Goal: Transaction & Acquisition: Obtain resource

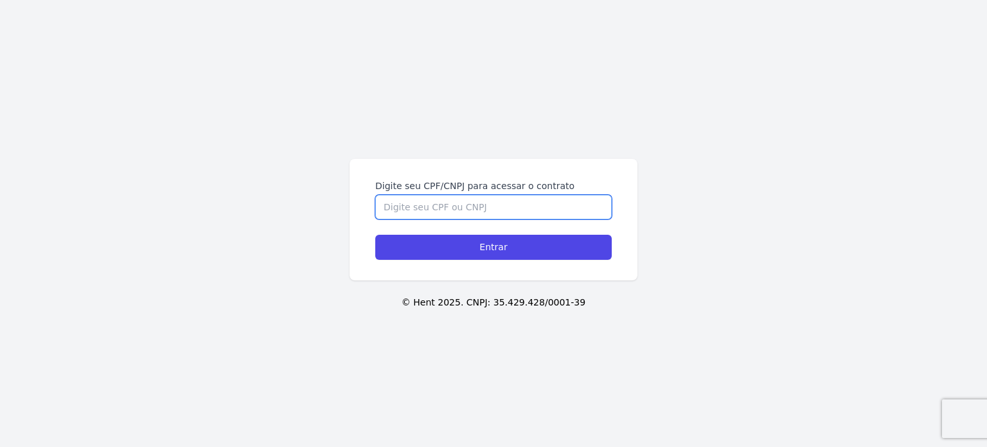
click at [456, 200] on input "Digite seu CPF/CNPJ para acessar o contrato" at bounding box center [493, 207] width 236 height 24
type input "3"
type input "43681039801"
click at [375, 235] on input "Entrar" at bounding box center [493, 247] width 236 height 25
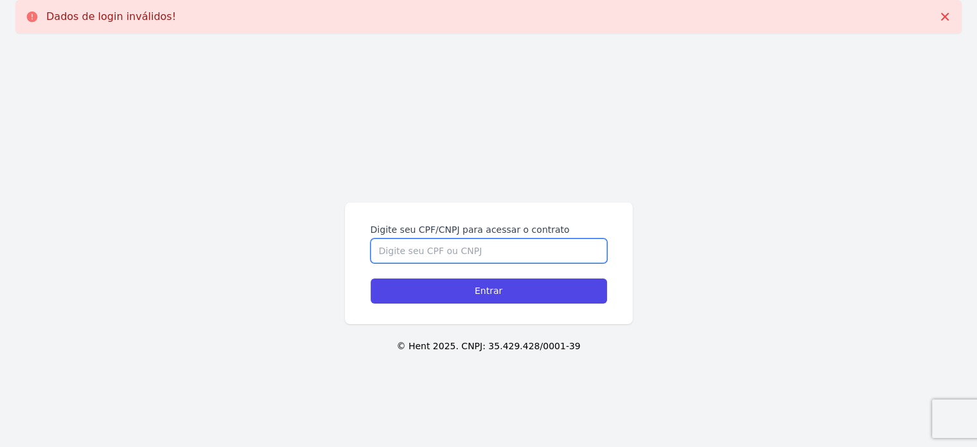
click at [418, 247] on input "Digite seu CPF/CNPJ para acessar o contrato" at bounding box center [489, 250] width 236 height 24
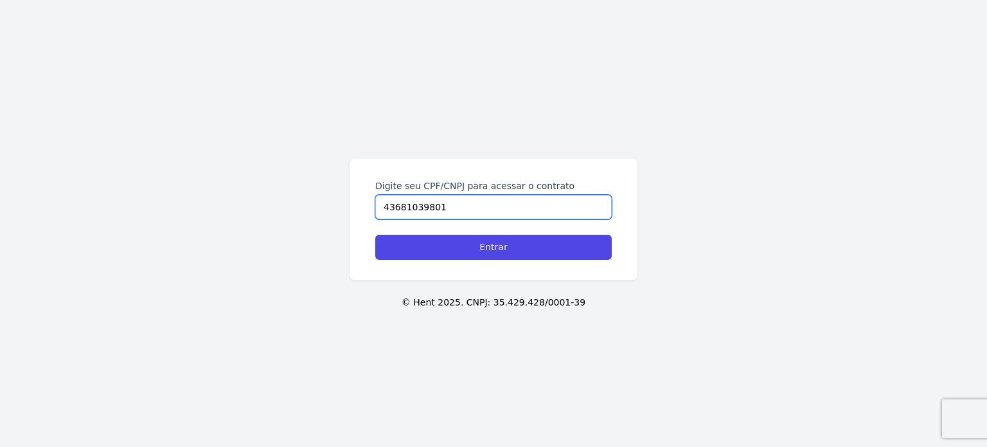
type input "43681039801"
click at [375, 235] on input "Entrar" at bounding box center [493, 247] width 236 height 25
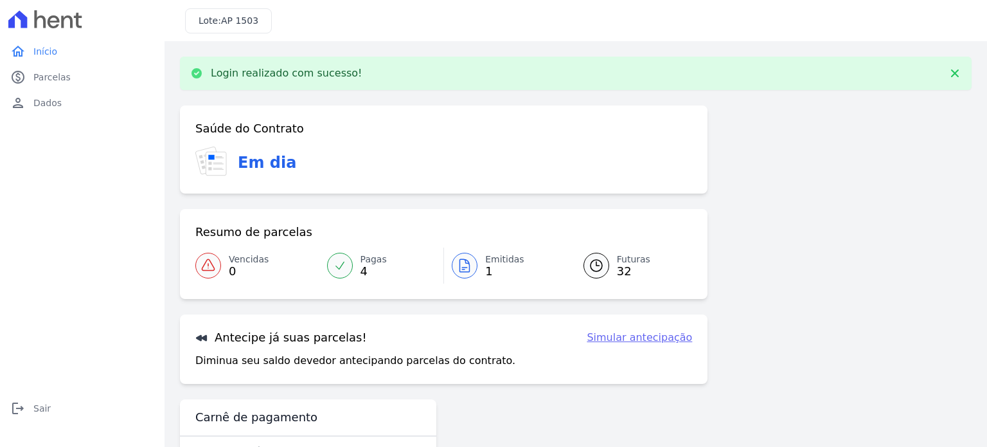
scroll to position [43, 0]
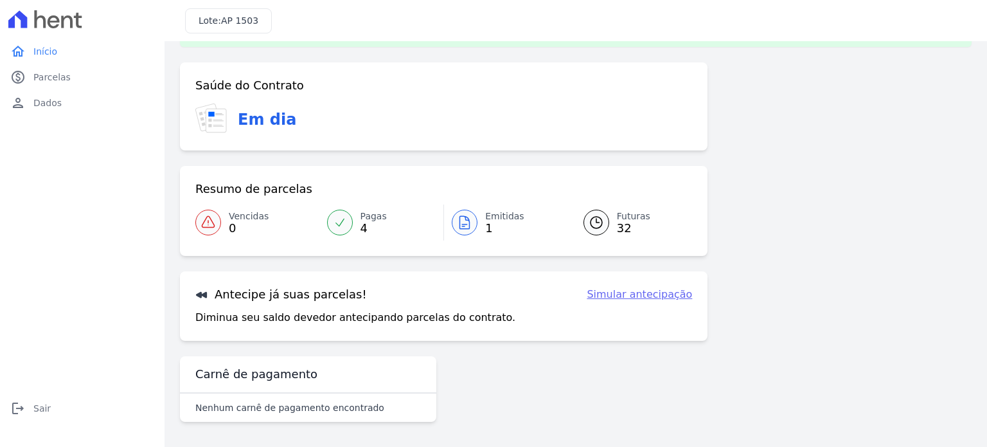
click at [668, 292] on link "Simular antecipação" at bounding box center [639, 294] width 105 height 15
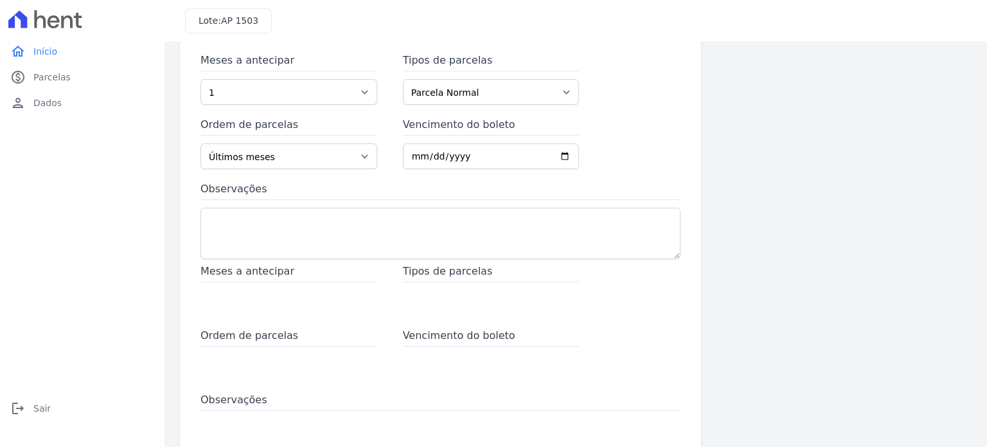
scroll to position [36, 0]
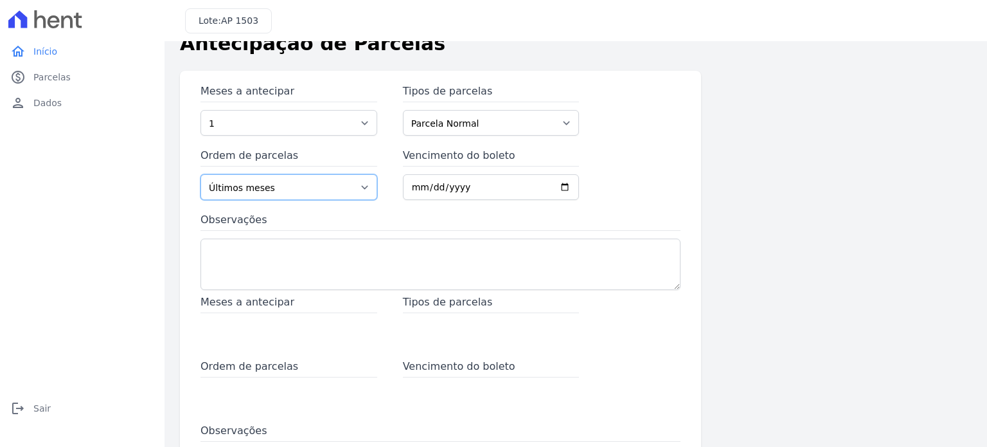
click at [330, 180] on select "Últimos meses Primeiros meses" at bounding box center [289, 187] width 177 height 26
click at [301, 186] on select "Últimos meses Primeiros meses" at bounding box center [289, 187] width 177 height 26
click at [328, 115] on select "1 2 3 4 5 6 7 8 9 10 11 12 13 14 15 16 17 18 19 20 21 22 23 24 25 26 27 28 29 3…" at bounding box center [289, 123] width 177 height 26
select select "3"
click at [201, 110] on select "1 2 3 4 5 6 7 8 9 10 11 12 13 14 15 16 17 18 19 20 21 22 23 24 25 26 27 28 29 3…" at bounding box center [289, 123] width 177 height 26
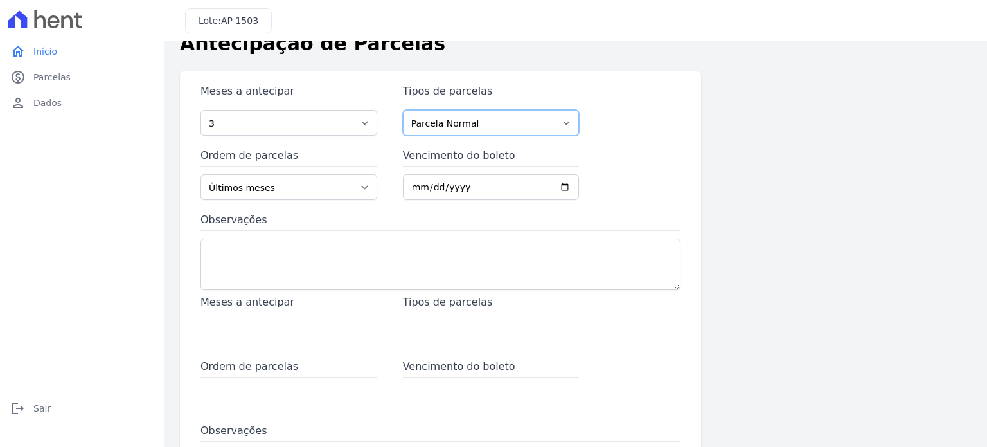
click at [481, 123] on select "Parcela Normal Sinal Intercalada" at bounding box center [491, 123] width 177 height 26
click at [403, 110] on select "Parcela Normal Sinal Intercalada" at bounding box center [491, 123] width 177 height 26
click at [297, 189] on select "Últimos meses Primeiros meses" at bounding box center [289, 187] width 177 height 26
click at [201, 174] on select "Últimos meses Primeiros meses" at bounding box center [289, 187] width 177 height 26
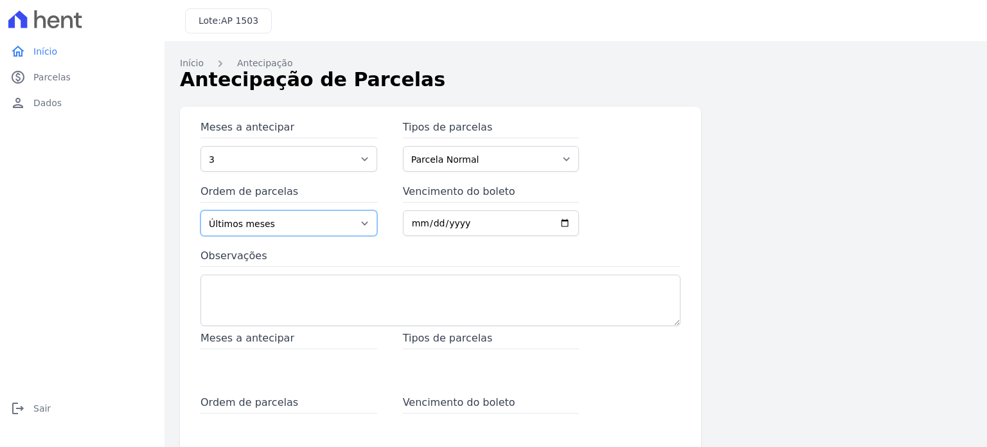
scroll to position [0, 0]
click at [189, 63] on link "Início" at bounding box center [192, 63] width 24 height 13
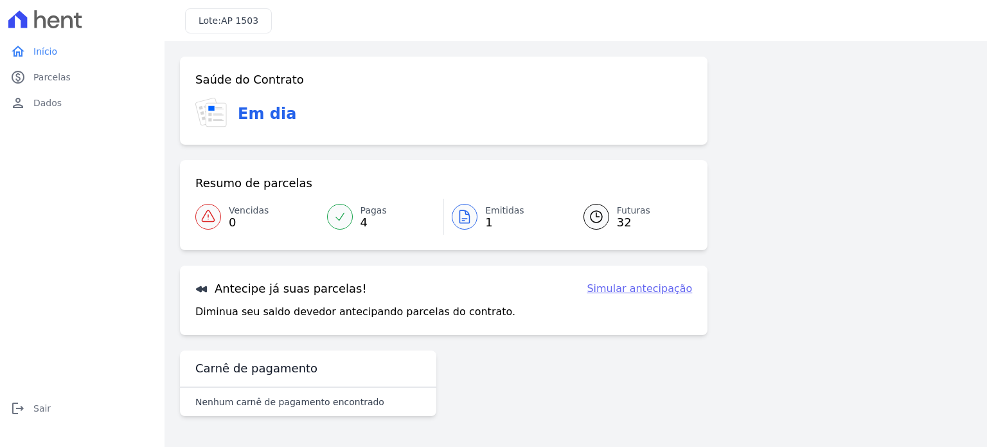
click at [469, 221] on icon at bounding box center [465, 216] width 10 height 13
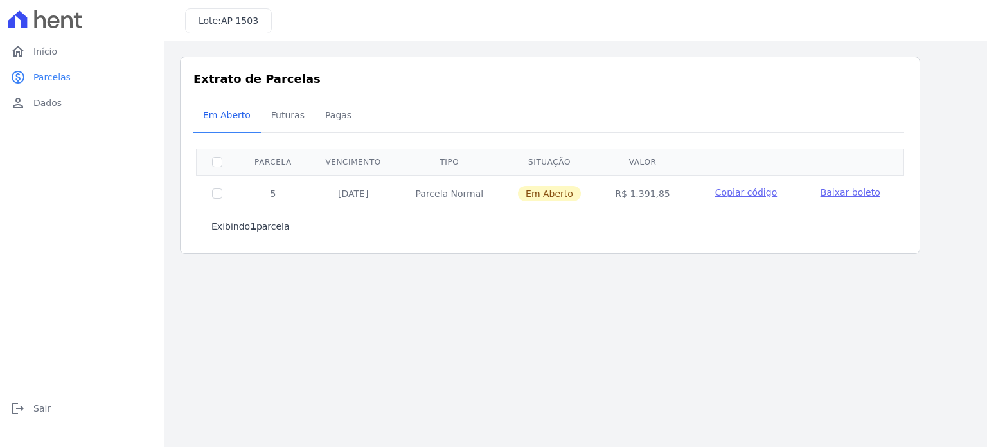
drag, startPoint x: 330, startPoint y: 192, endPoint x: 383, endPoint y: 191, distance: 53.3
click at [383, 191] on td "[DATE]" at bounding box center [353, 193] width 90 height 37
click at [377, 233] on div "Exibindo 1 parcela" at bounding box center [550, 225] width 708 height 29
click at [650, 192] on td "R$ 1.391,85" at bounding box center [642, 193] width 89 height 37
click at [671, 190] on td "R$ 1.391,85" at bounding box center [642, 193] width 89 height 37
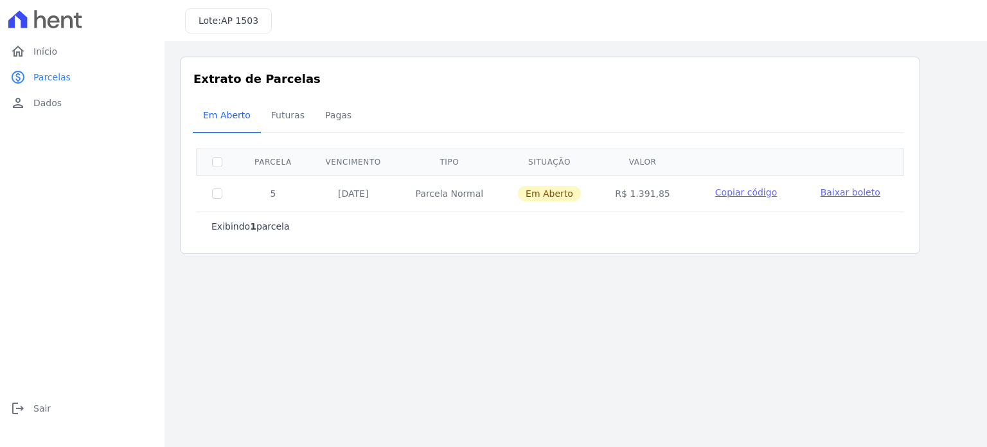
click at [844, 189] on span "Baixar boleto" at bounding box center [851, 192] width 60 height 10
